Goal: Navigation & Orientation: Find specific page/section

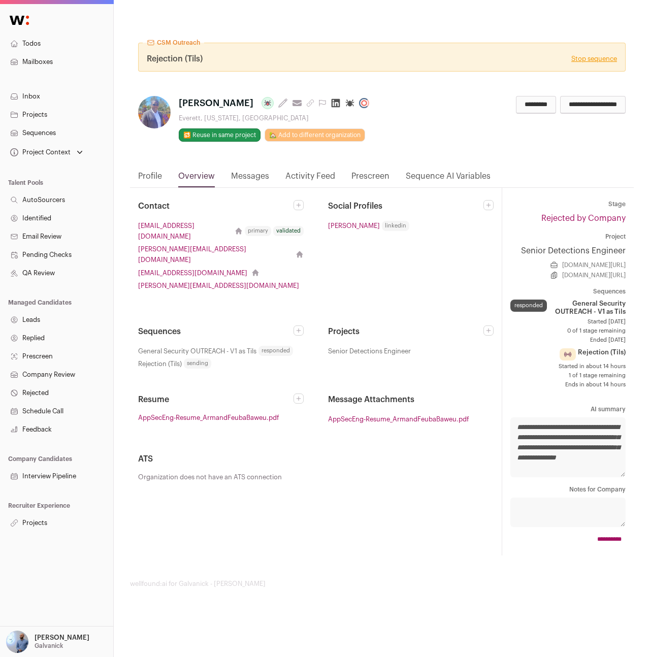
click at [50, 146] on div "Project Context" at bounding box center [46, 152] width 77 height 14
click at [66, 165] on link "Senior Detections Engineer" at bounding box center [56, 171] width 89 height 12
